Goal: Complete application form: Complete application form

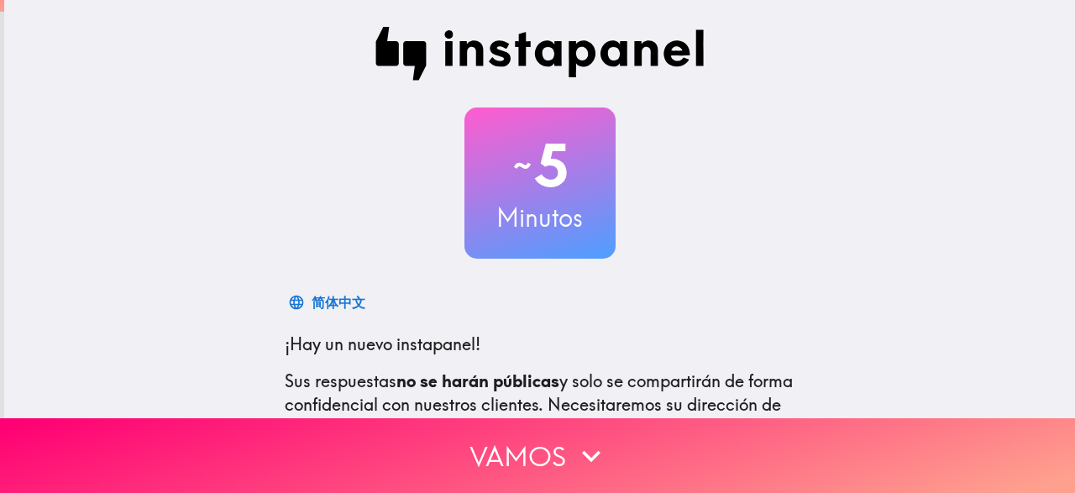
scroll to position [231, 0]
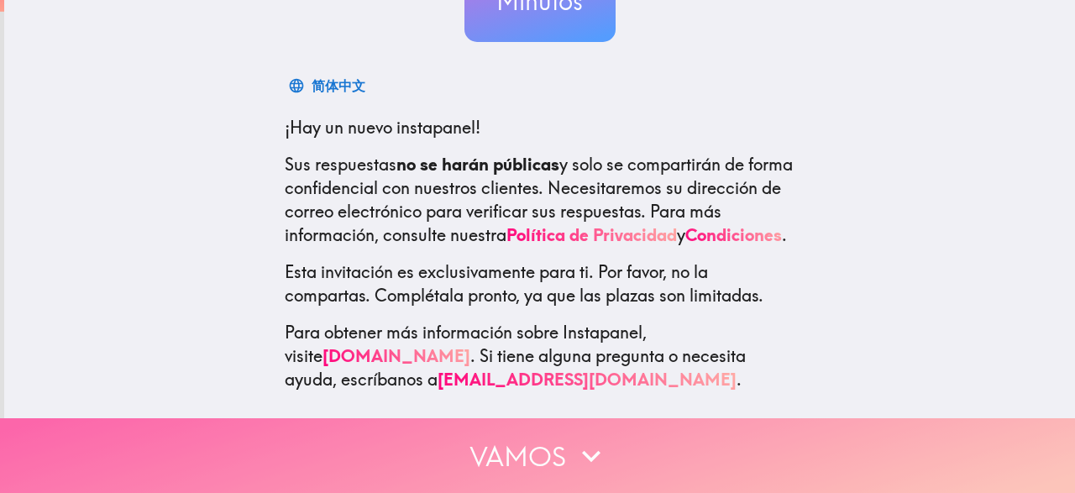
click at [660, 424] on button "Vamos" at bounding box center [537, 455] width 1075 height 75
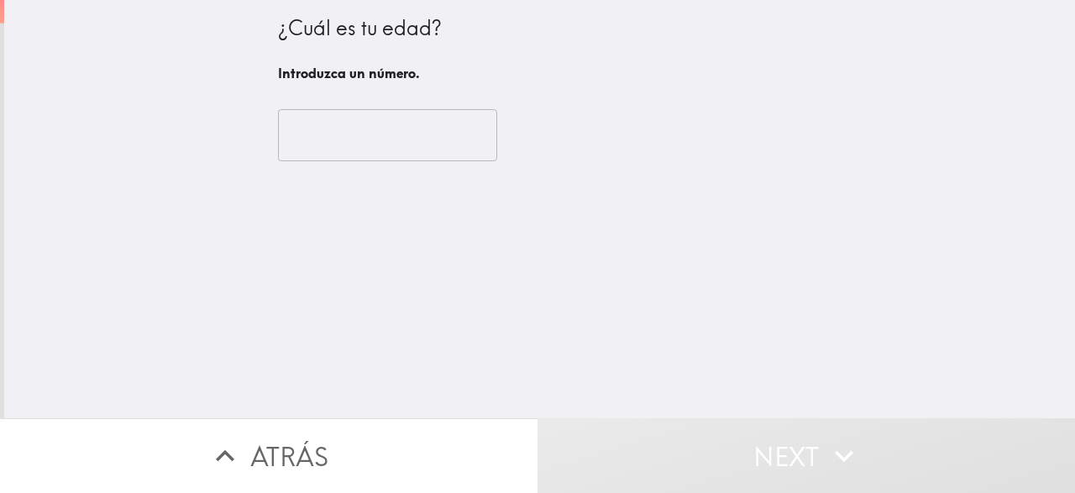
click at [392, 150] on input "number" at bounding box center [387, 135] width 219 height 52
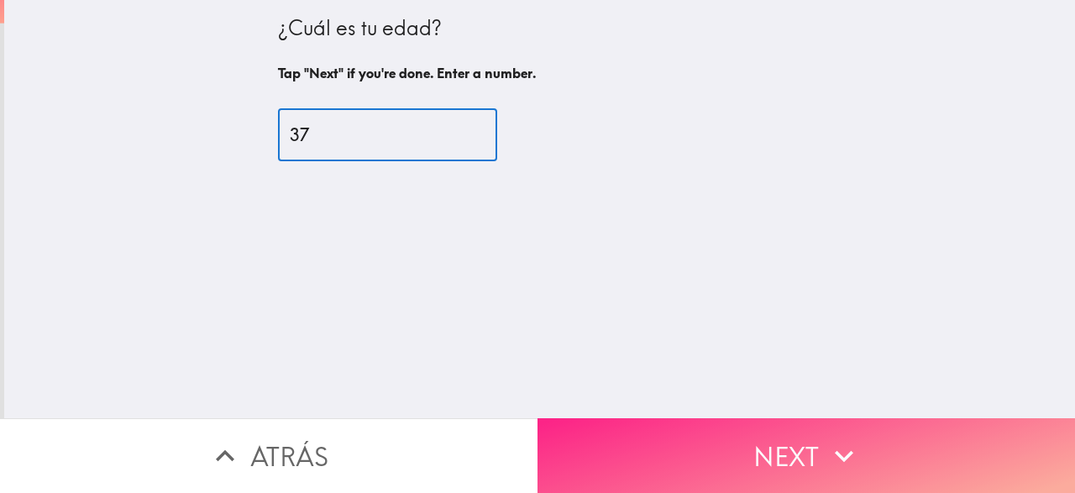
type input "37"
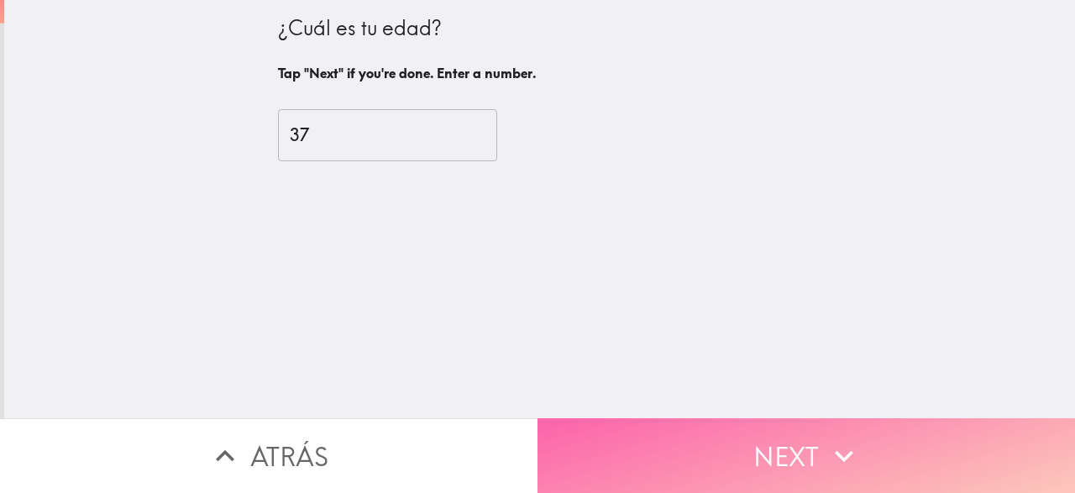
click at [791, 448] on button "Next" at bounding box center [807, 455] width 538 height 75
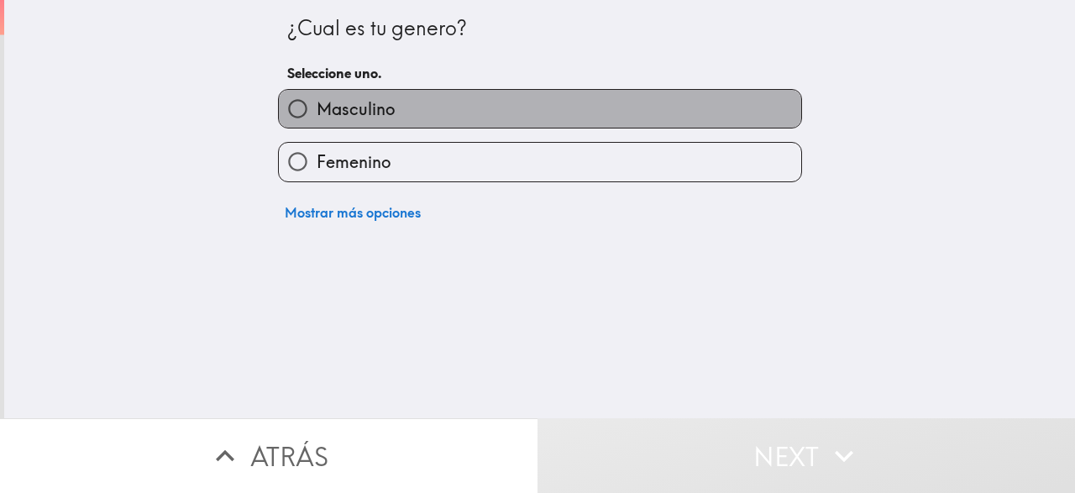
click at [470, 100] on label "Masculino" at bounding box center [540, 109] width 523 height 38
click at [317, 100] on input "Masculino" at bounding box center [298, 109] width 38 height 38
radio input "true"
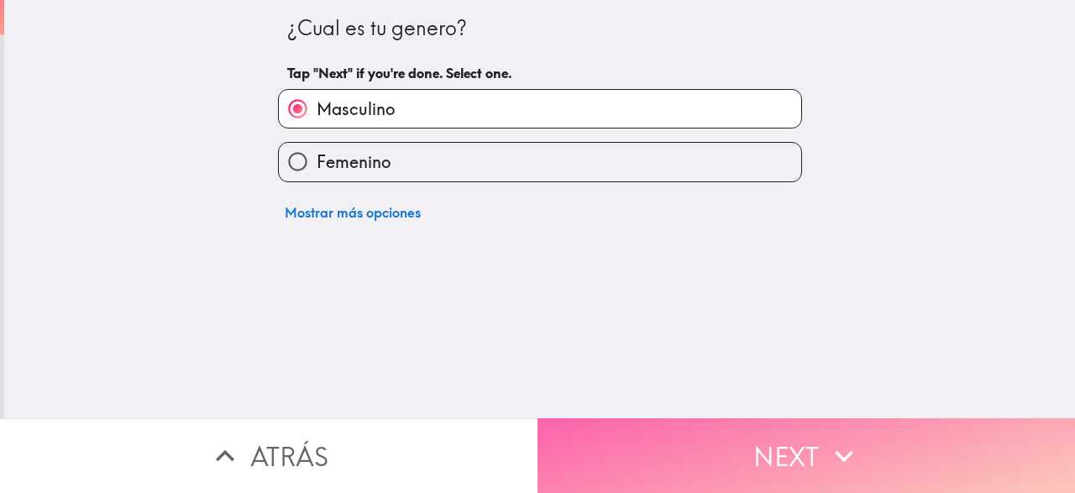
click at [629, 438] on button "Next" at bounding box center [807, 455] width 538 height 75
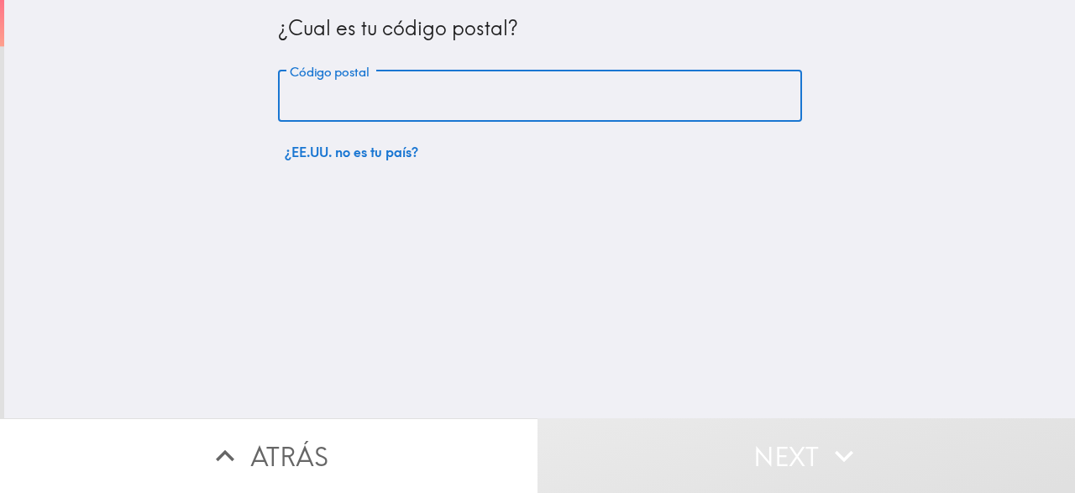
click at [468, 96] on input "Código postal" at bounding box center [540, 97] width 524 height 52
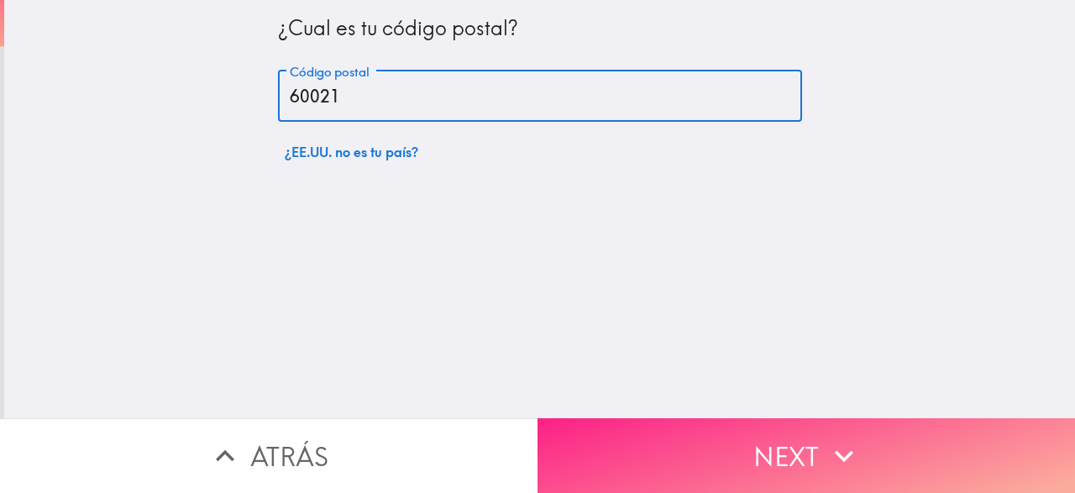
type input "60021"
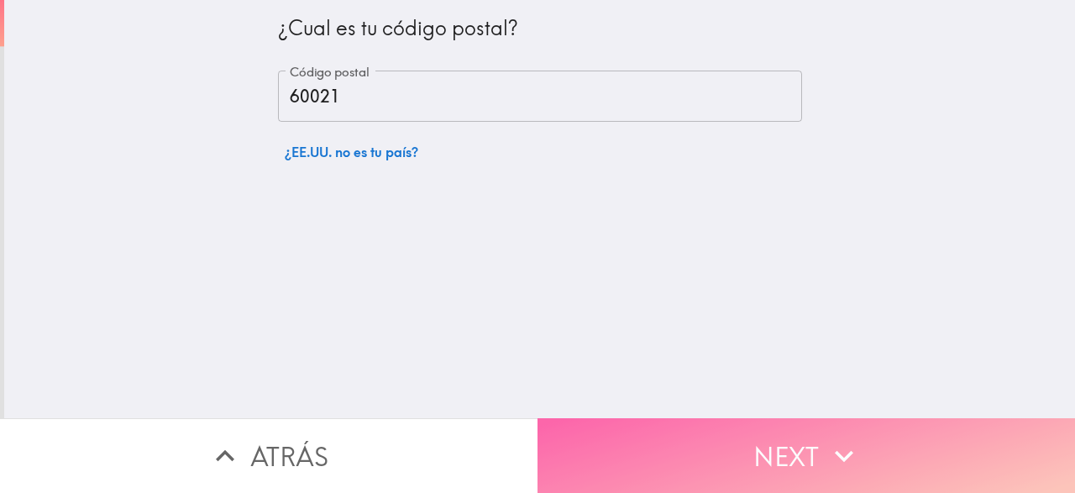
click at [701, 465] on button "Next" at bounding box center [807, 455] width 538 height 75
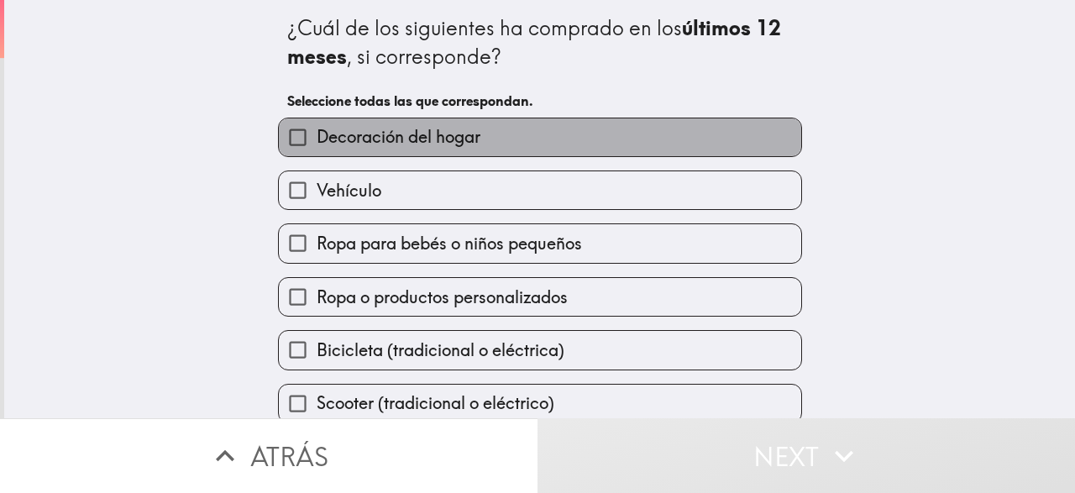
click at [563, 154] on label "Decoración del hogar" at bounding box center [540, 137] width 523 height 38
click at [317, 154] on input "Decoración del hogar" at bounding box center [298, 137] width 38 height 38
checkbox input "true"
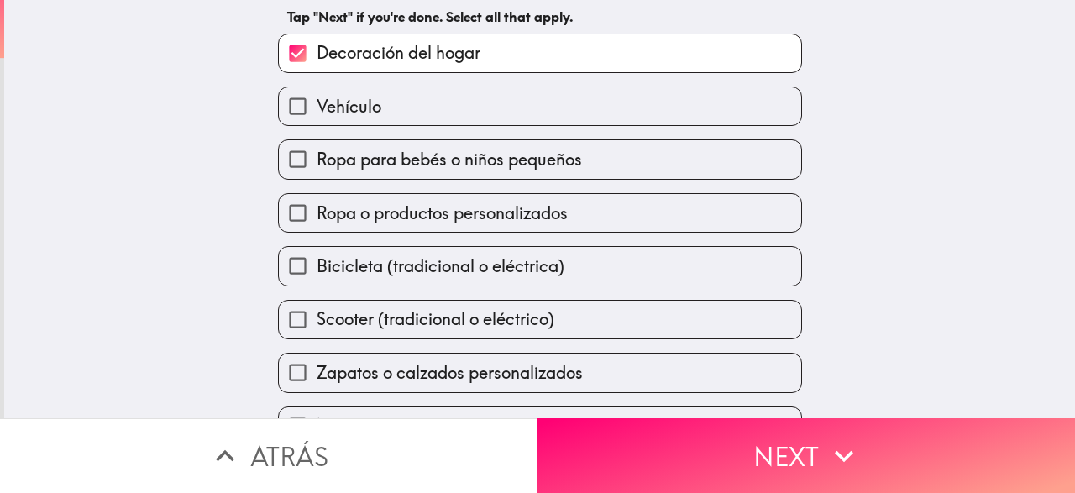
scroll to position [119, 0]
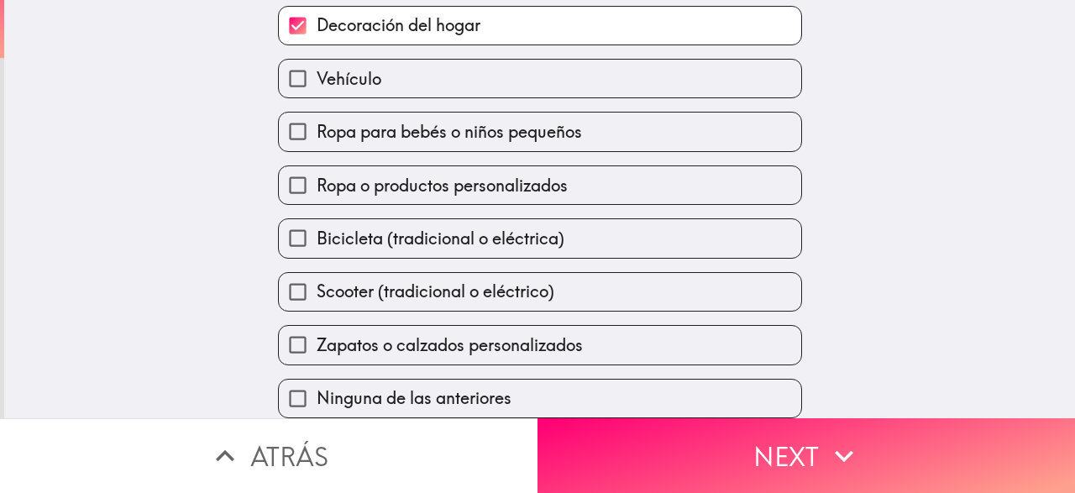
click at [638, 237] on label "Bicicleta (tradicional o eléctrica)" at bounding box center [540, 238] width 523 height 38
click at [317, 237] on input "Bicicleta (tradicional o eléctrica)" at bounding box center [298, 238] width 38 height 38
checkbox input "true"
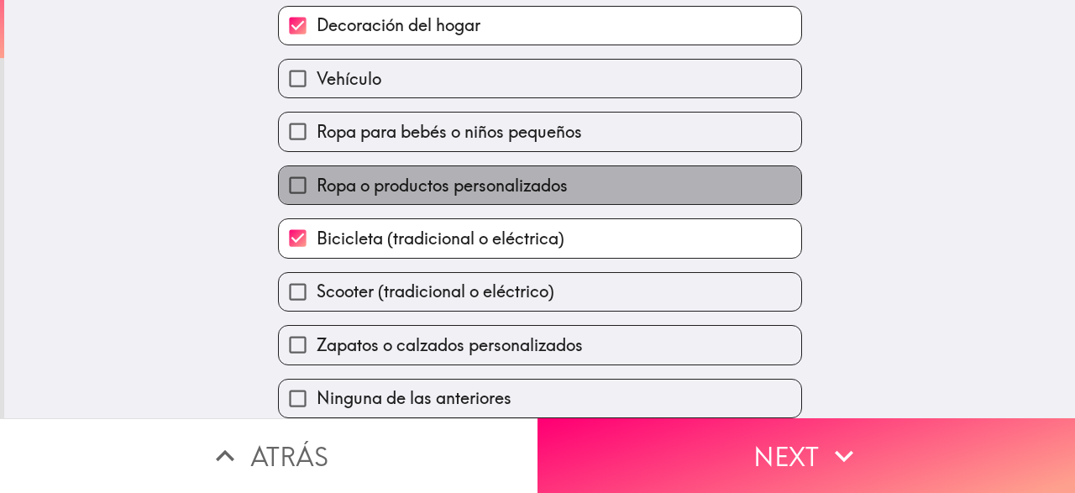
click at [591, 177] on label "Ropa o productos personalizados" at bounding box center [540, 185] width 523 height 38
click at [317, 177] on input "Ropa o productos personalizados" at bounding box center [298, 185] width 38 height 38
checkbox input "true"
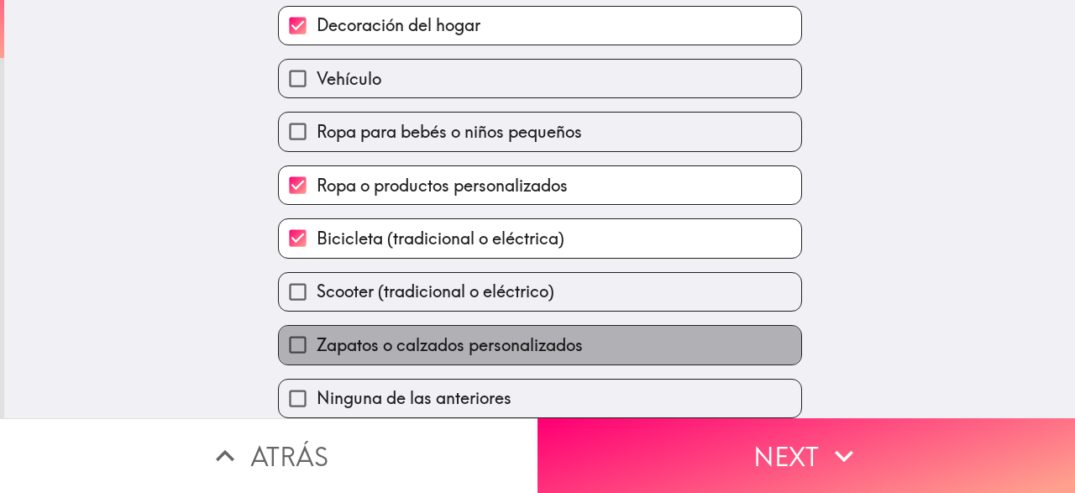
click at [701, 332] on label "Zapatos o calzados personalizados" at bounding box center [540, 345] width 523 height 38
click at [317, 332] on input "Zapatos o calzados personalizados" at bounding box center [298, 345] width 38 height 38
checkbox input "true"
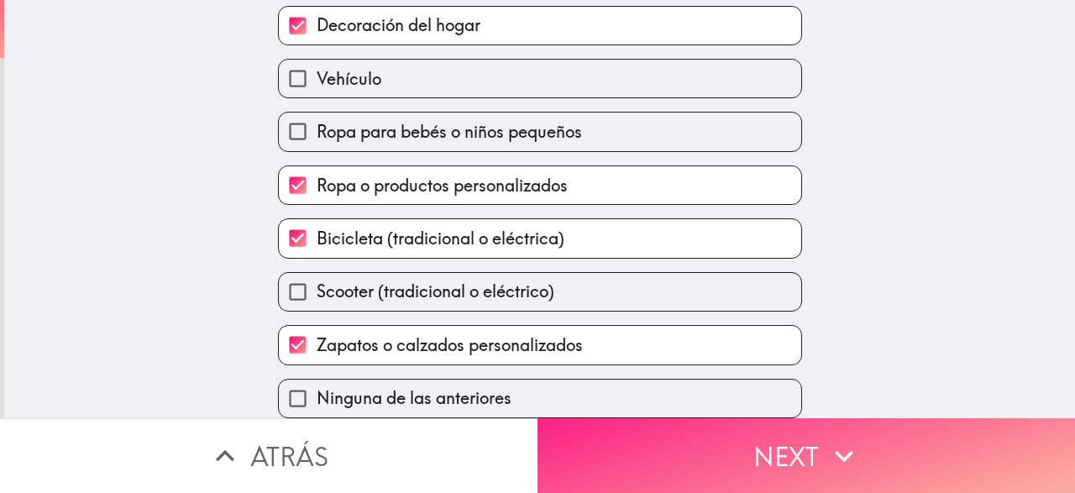
click at [781, 440] on button "Next" at bounding box center [807, 455] width 538 height 75
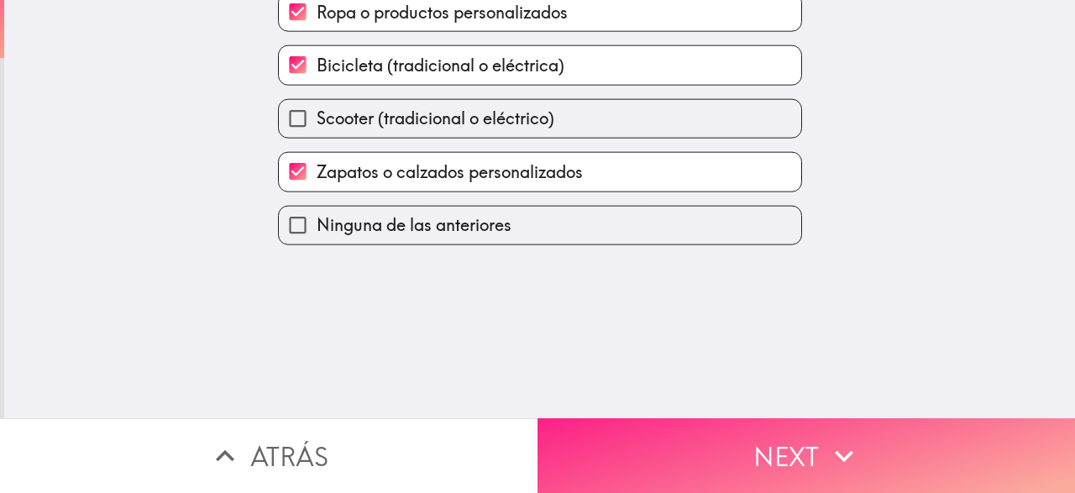
scroll to position [0, 0]
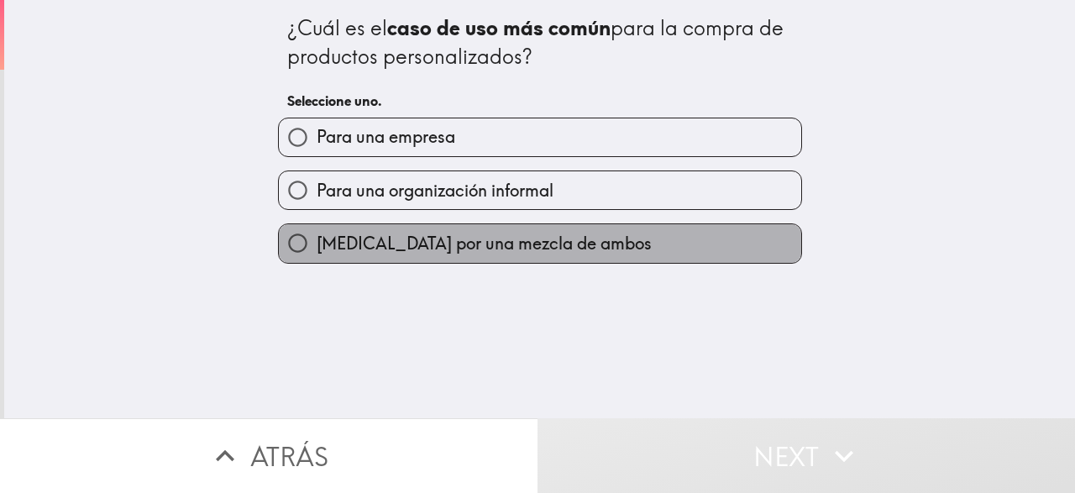
click at [540, 244] on span "[MEDICAL_DATA] por una mezcla de ambos" at bounding box center [484, 244] width 335 height 24
click at [317, 244] on input "[MEDICAL_DATA] por una mezcla de ambos" at bounding box center [298, 243] width 38 height 38
radio input "true"
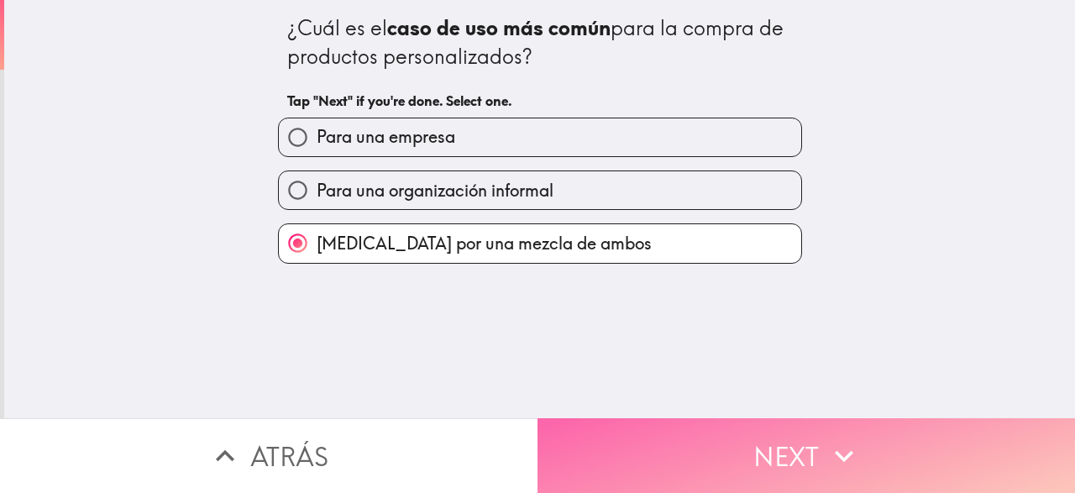
click at [723, 459] on button "Next" at bounding box center [807, 455] width 538 height 75
